Goal: Find specific page/section: Find specific page/section

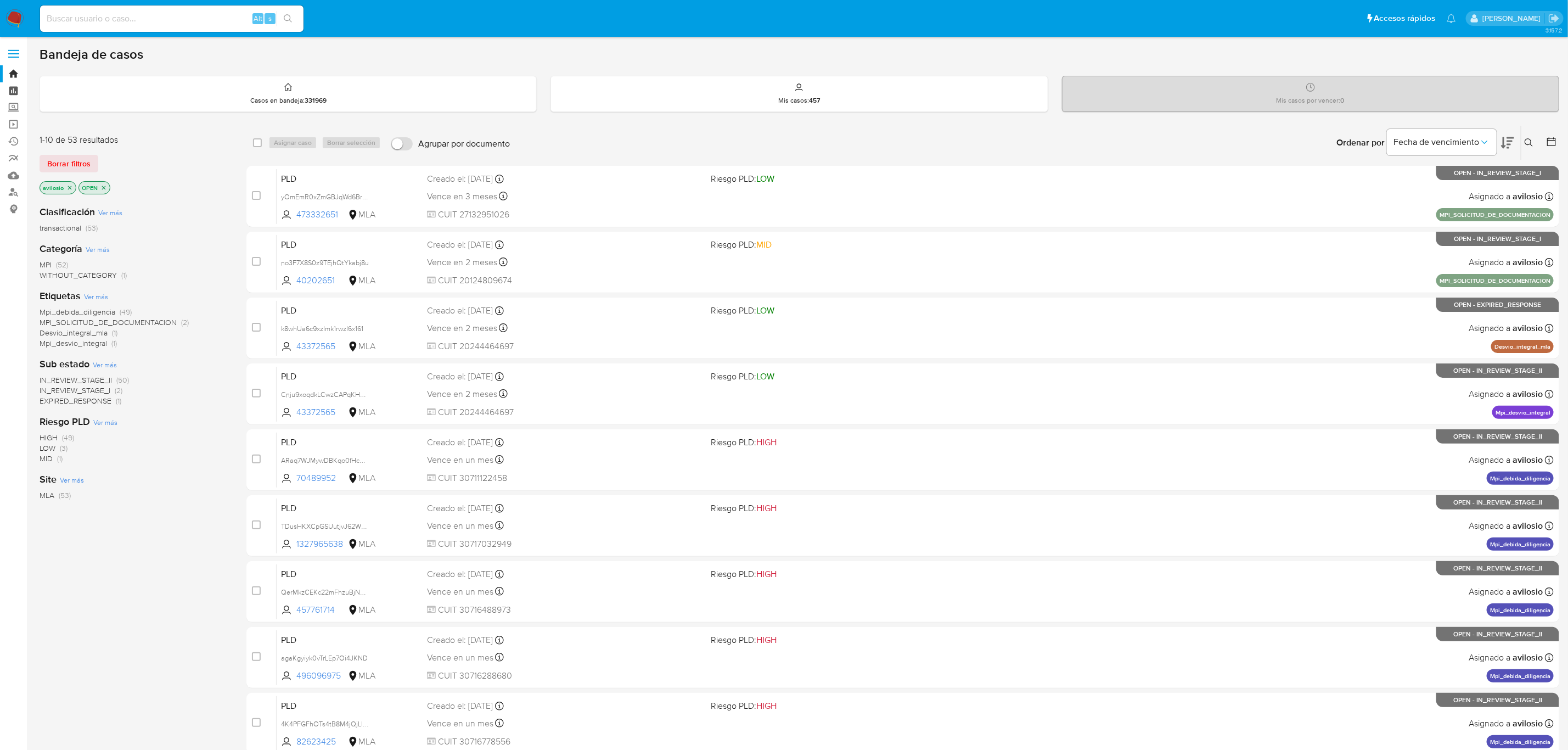
click at [3, 86] on link "Tablero" at bounding box center [65, 91] width 131 height 17
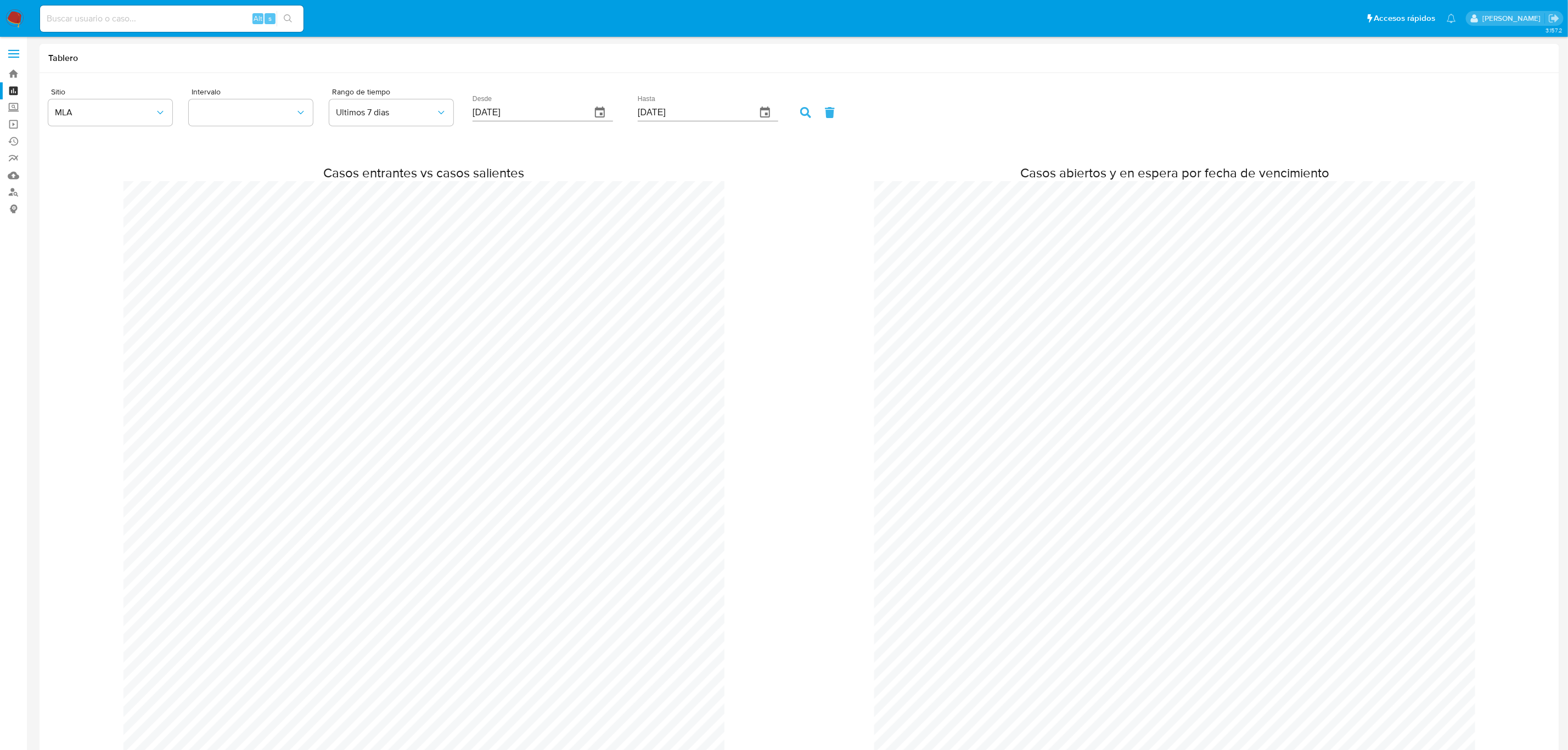
scroll to position [1446, 1568]
click at [13, 16] on img at bounding box center [15, 18] width 19 height 19
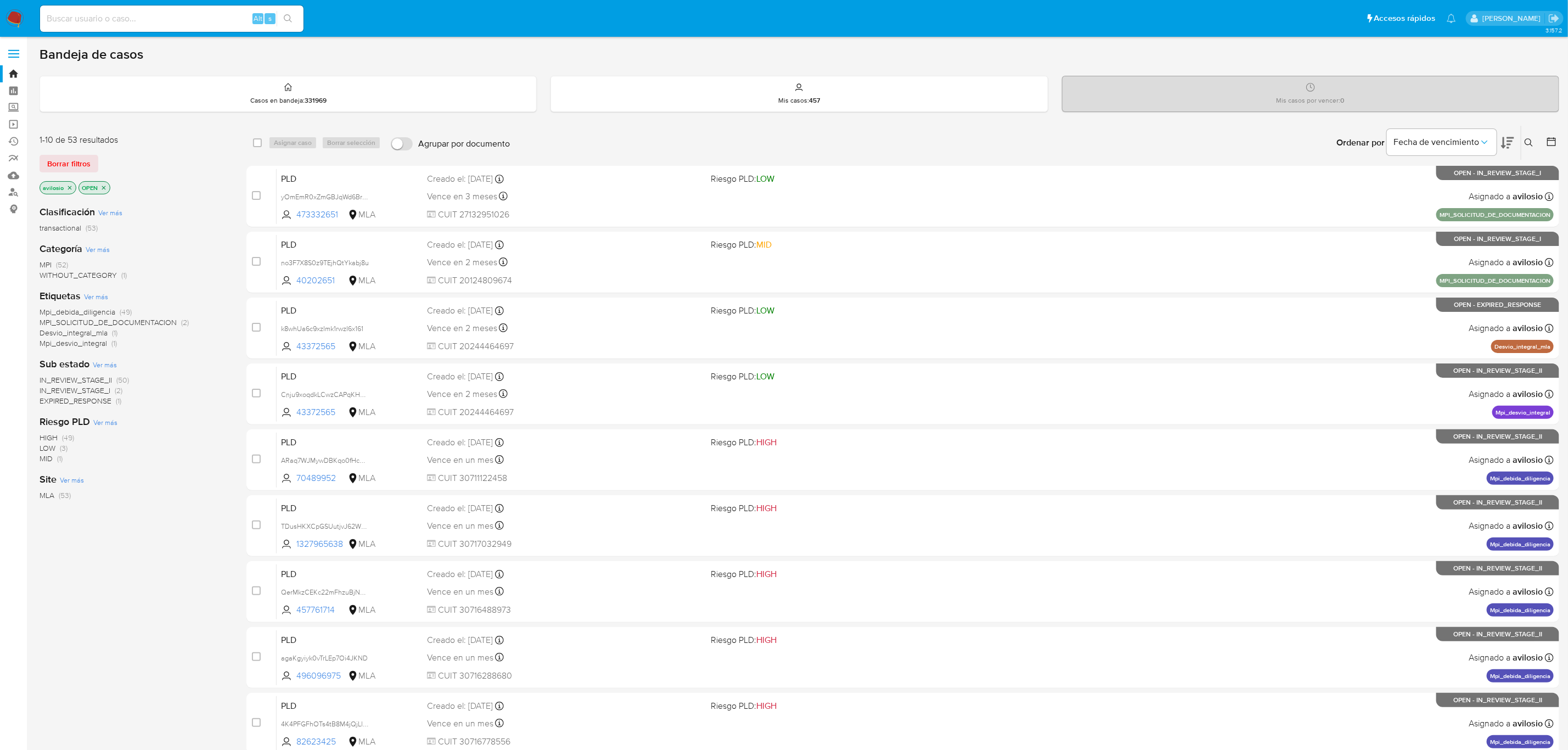
click at [928, 134] on div "Ordenar por Fecha de vencimiento No es posible ordenar los resultados mientras …" at bounding box center [1037, 142] width 1044 height 34
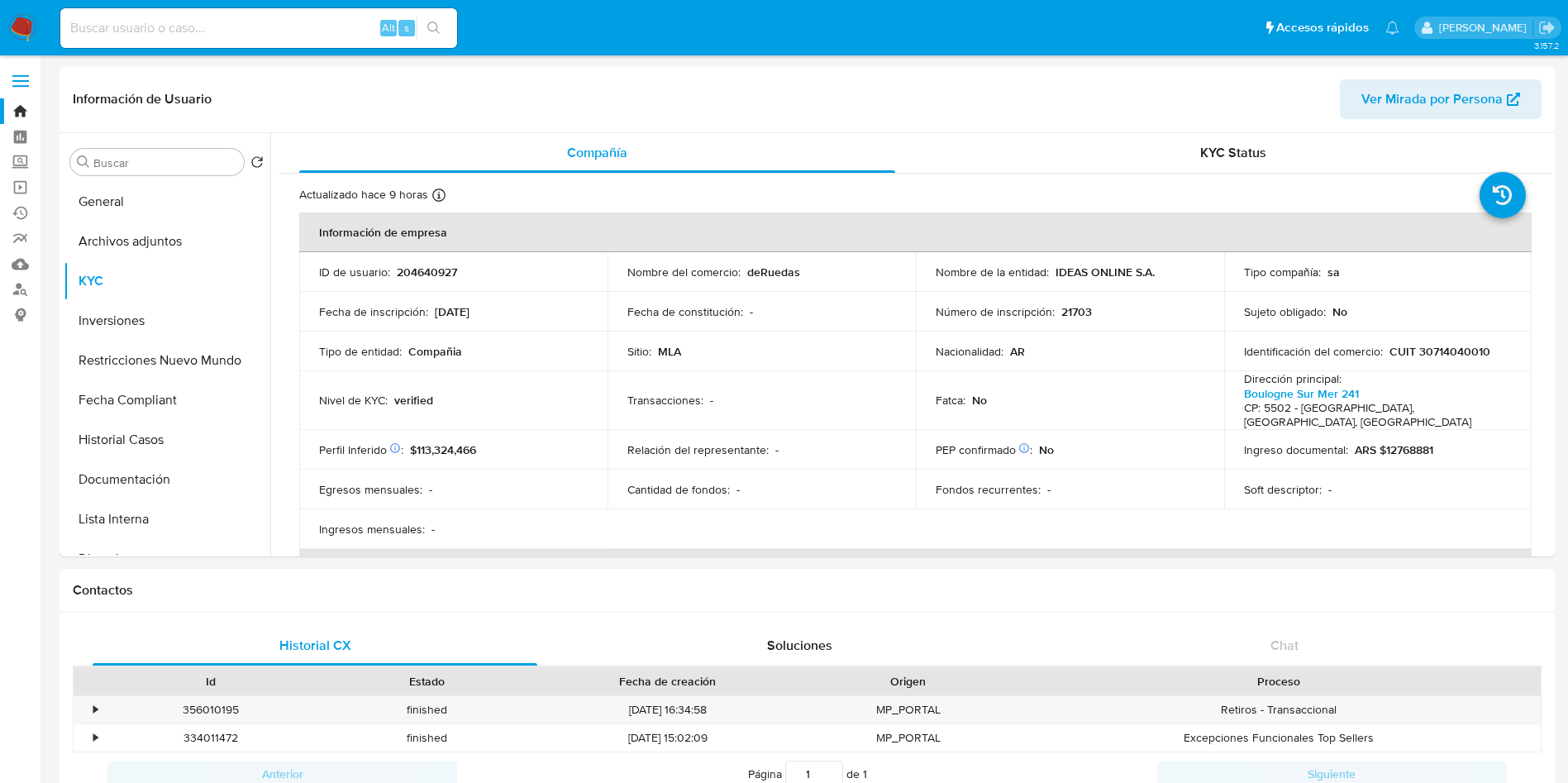
select select "10"
